Goal: Book appointment/travel/reservation

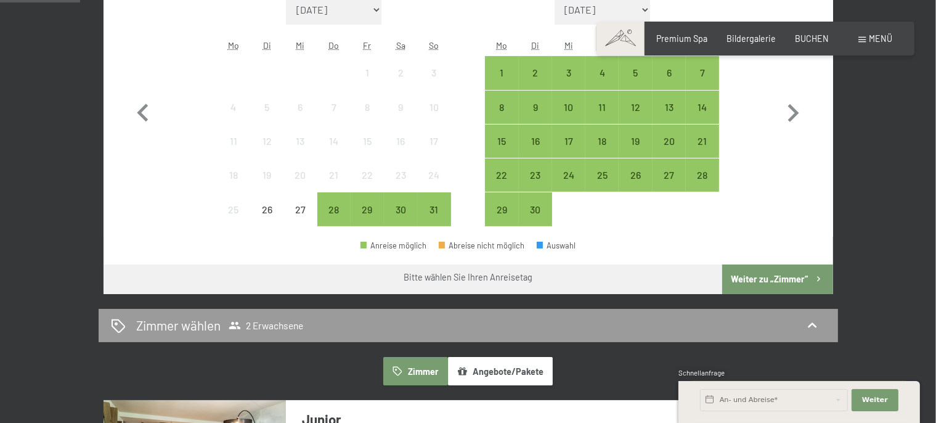
scroll to position [260, 0]
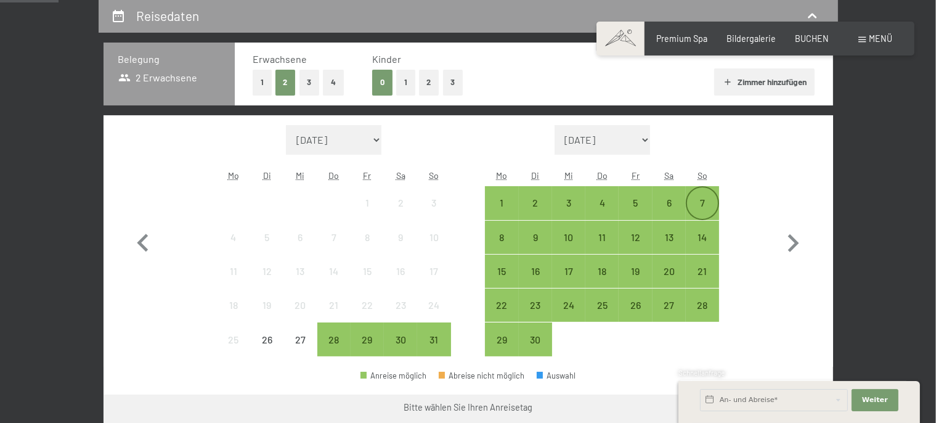
click at [708, 199] on div "7" at bounding box center [702, 213] width 31 height 31
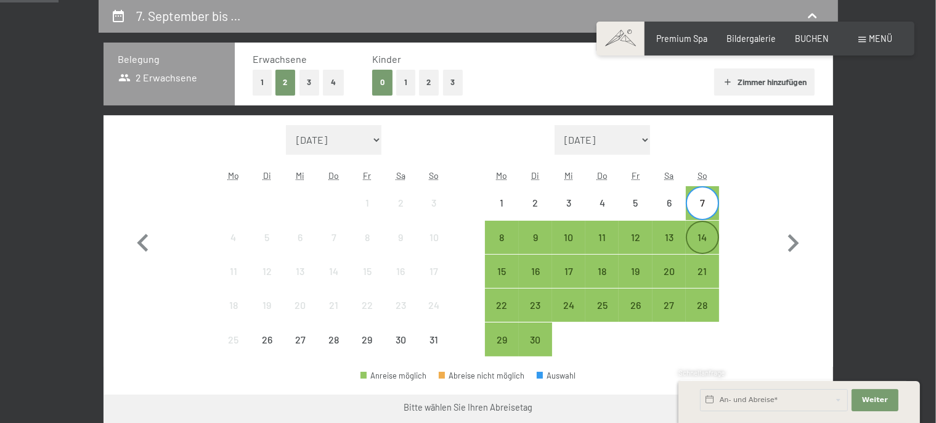
click at [705, 235] on div "14" at bounding box center [702, 247] width 31 height 31
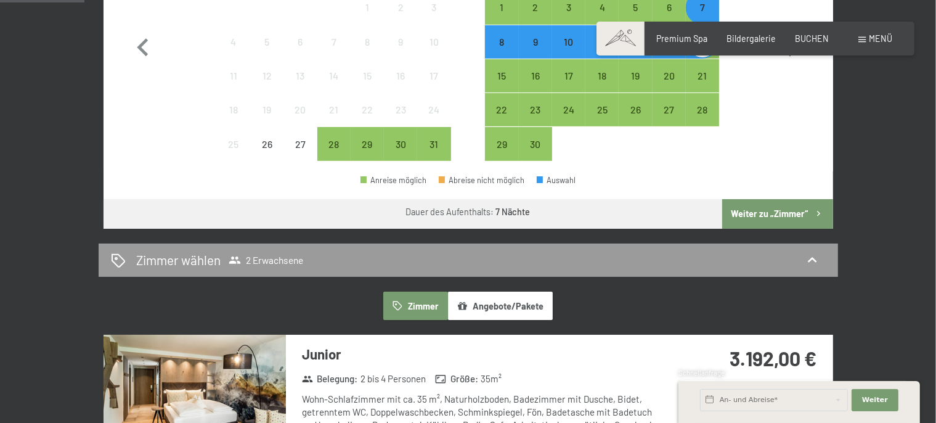
click at [769, 218] on button "Weiter zu „Zimmer“" at bounding box center [777, 214] width 110 height 30
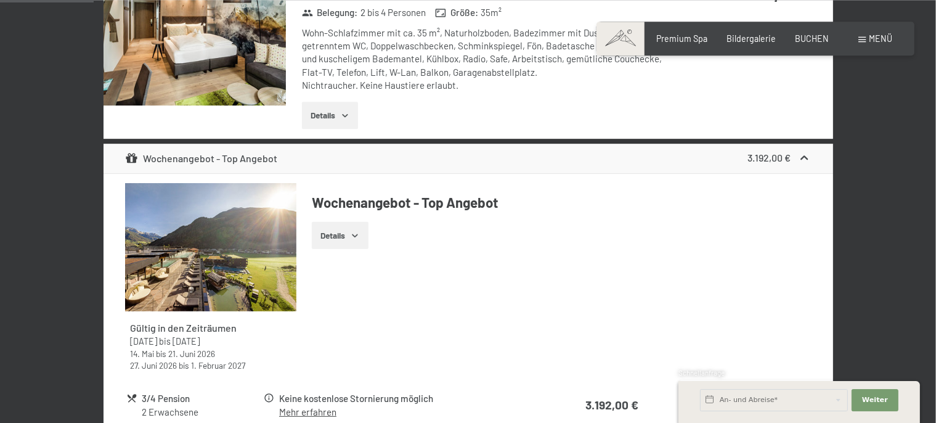
scroll to position [324, 0]
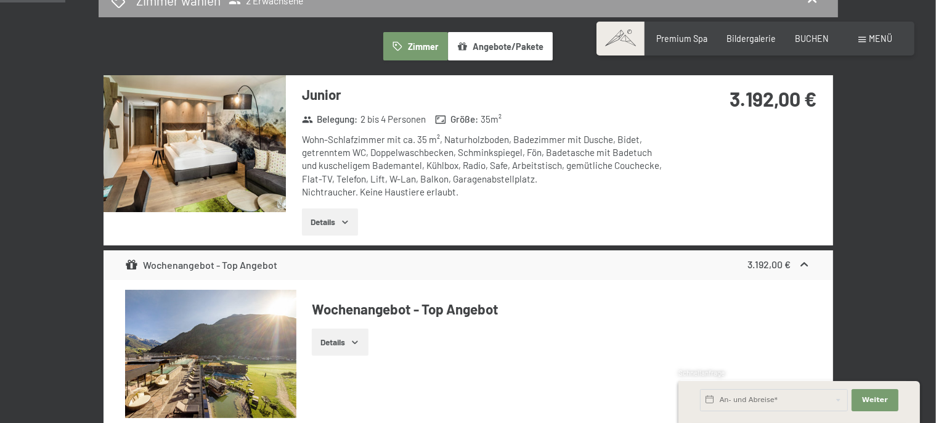
click at [353, 219] on button "Details" at bounding box center [330, 221] width 56 height 27
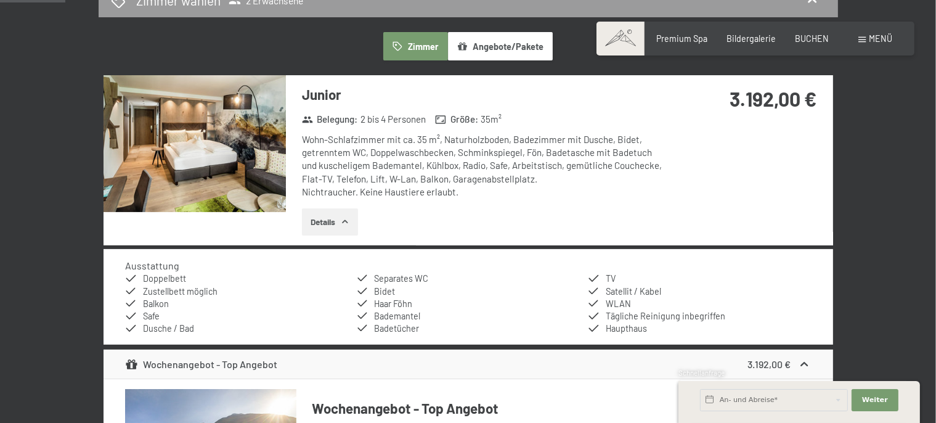
click at [231, 145] on img at bounding box center [195, 143] width 182 height 137
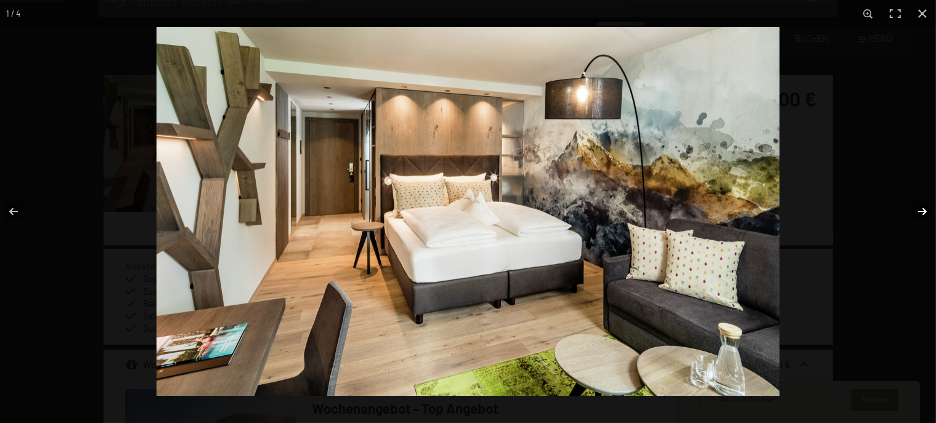
click at [918, 208] on button "button" at bounding box center [914, 212] width 43 height 62
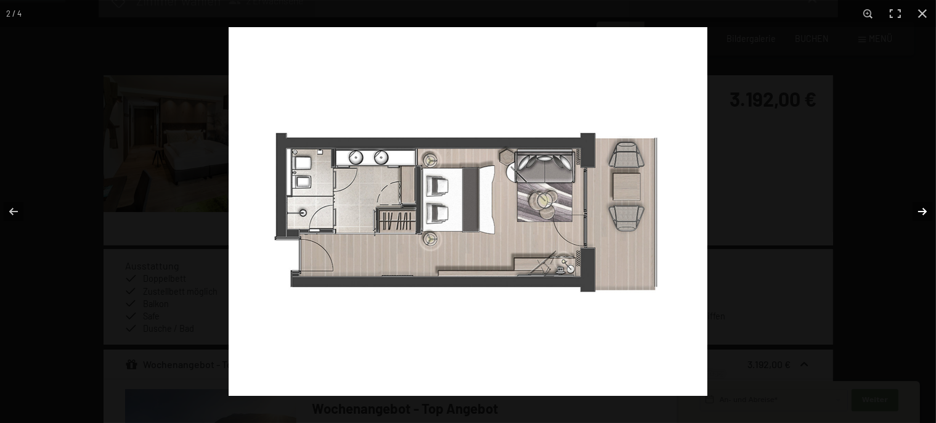
click at [918, 208] on button "button" at bounding box center [914, 212] width 43 height 62
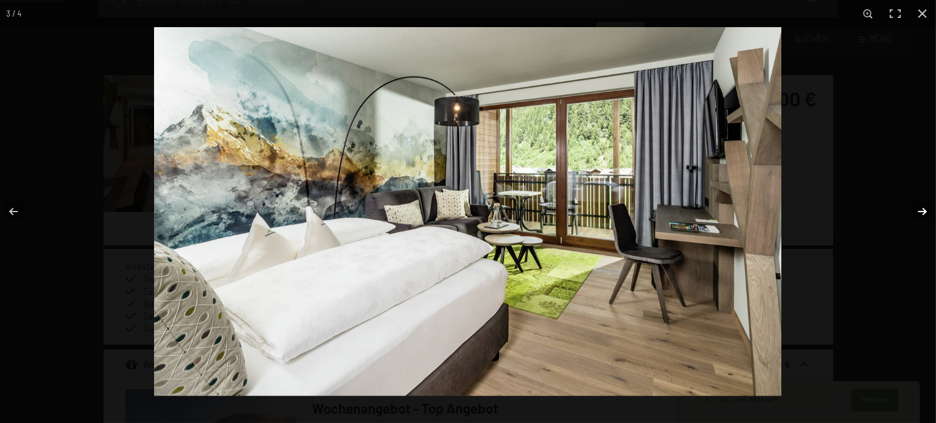
click at [918, 208] on button "button" at bounding box center [914, 212] width 43 height 62
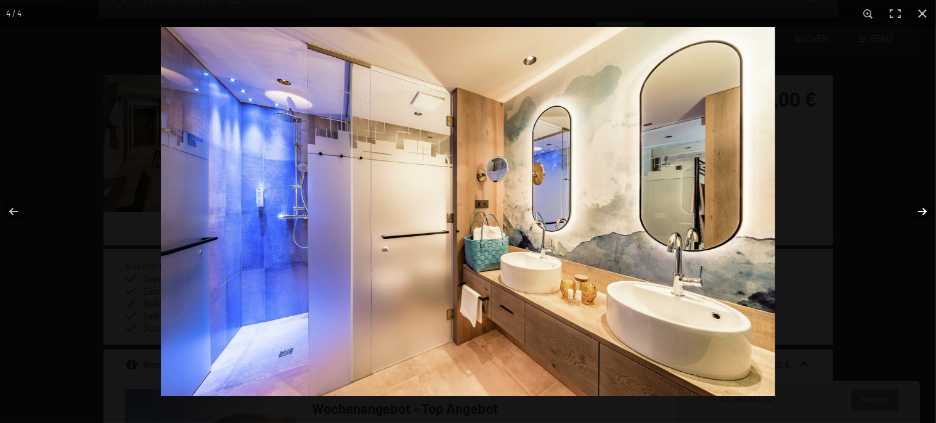
click at [918, 208] on button "button" at bounding box center [914, 212] width 43 height 62
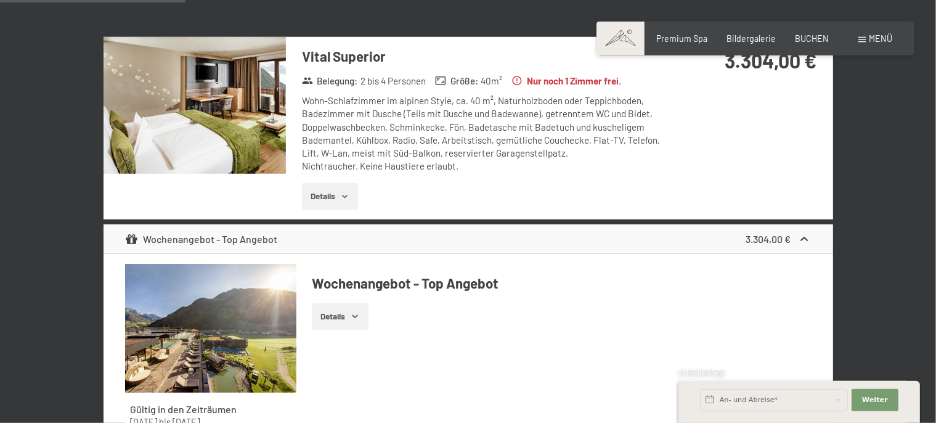
scroll to position [974, 0]
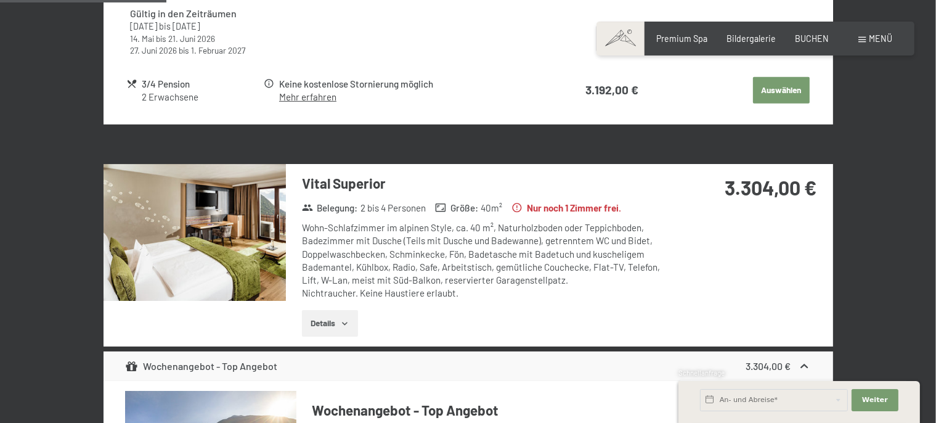
click at [265, 228] on img at bounding box center [195, 232] width 182 height 137
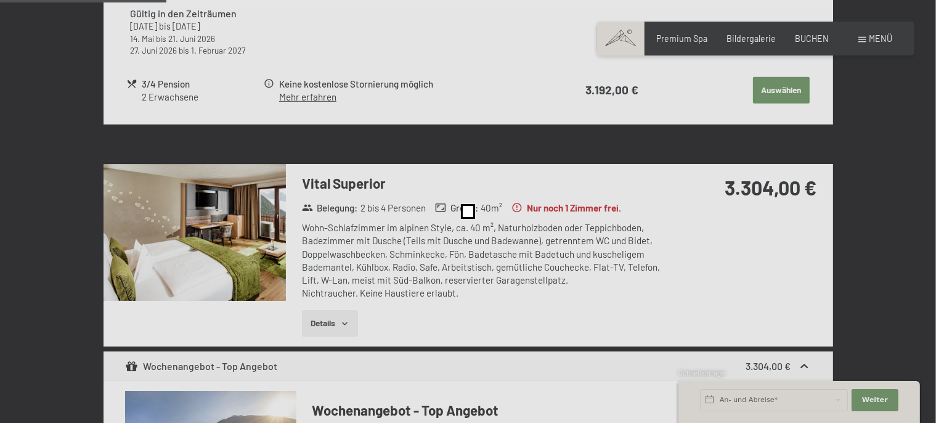
scroll to position [844, 0]
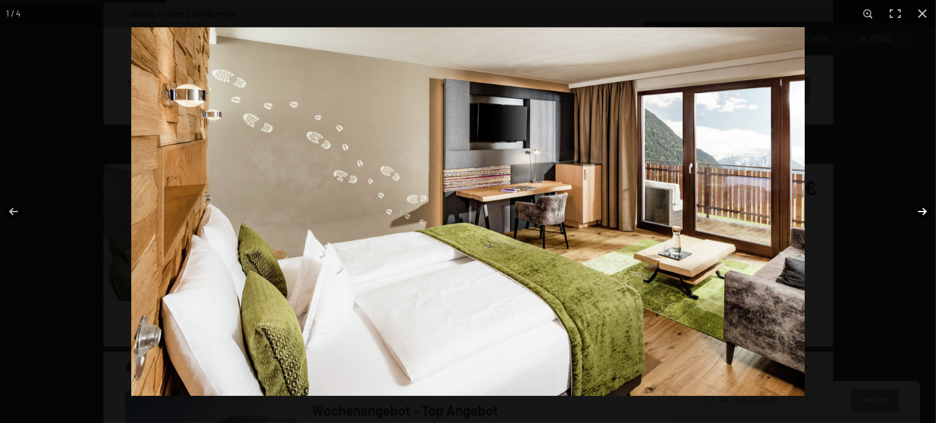
click at [925, 213] on button "button" at bounding box center [914, 212] width 43 height 62
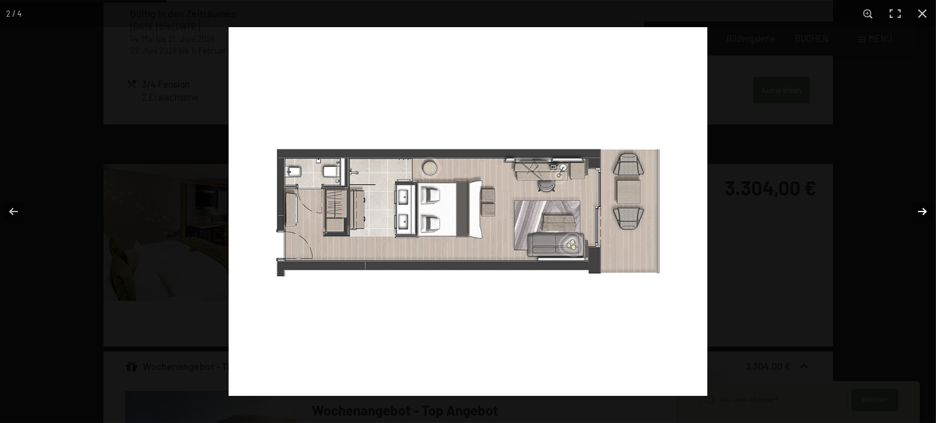
click at [925, 213] on button "button" at bounding box center [914, 212] width 43 height 62
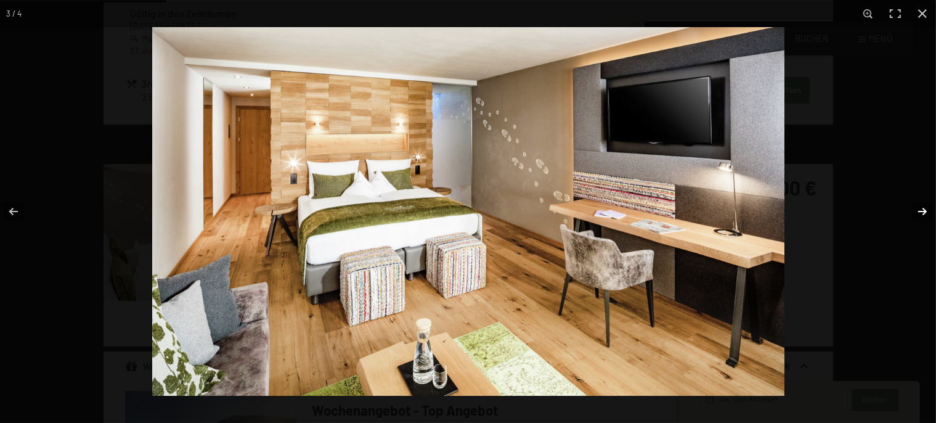
click at [925, 213] on button "button" at bounding box center [914, 212] width 43 height 62
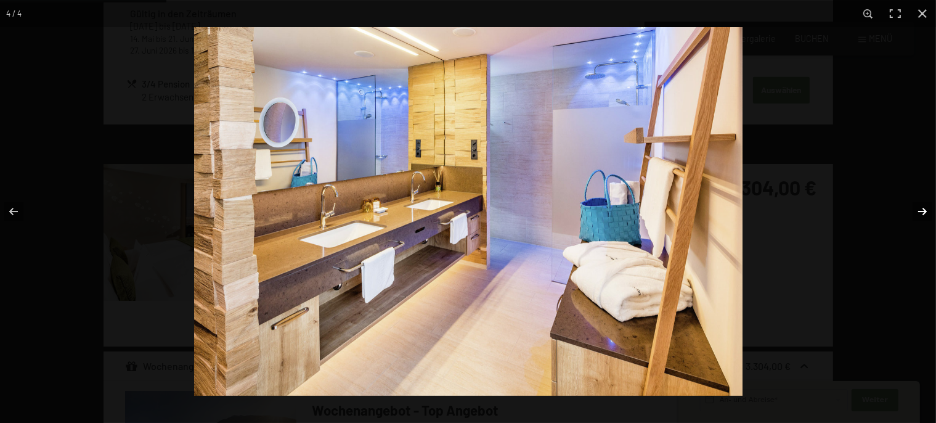
click at [925, 213] on button "button" at bounding box center [914, 212] width 43 height 62
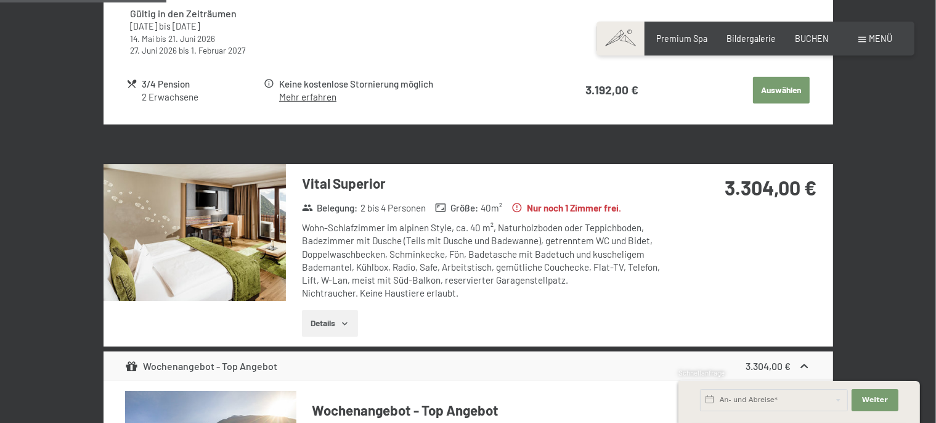
drag, startPoint x: 724, startPoint y: 189, endPoint x: 806, endPoint y: 187, distance: 81.4
click at [806, 187] on strong "3.304,00 €" at bounding box center [771, 187] width 92 height 23
copy strong "3.304,00"
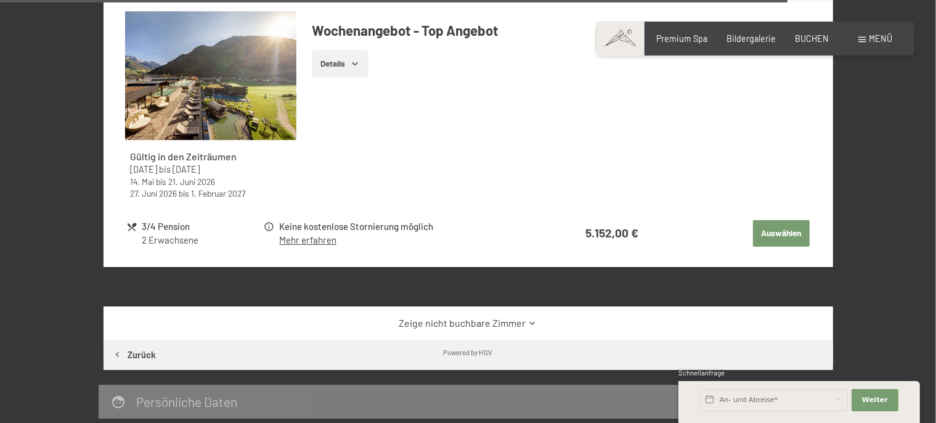
scroll to position [4294, 0]
